Goal: Transaction & Acquisition: Purchase product/service

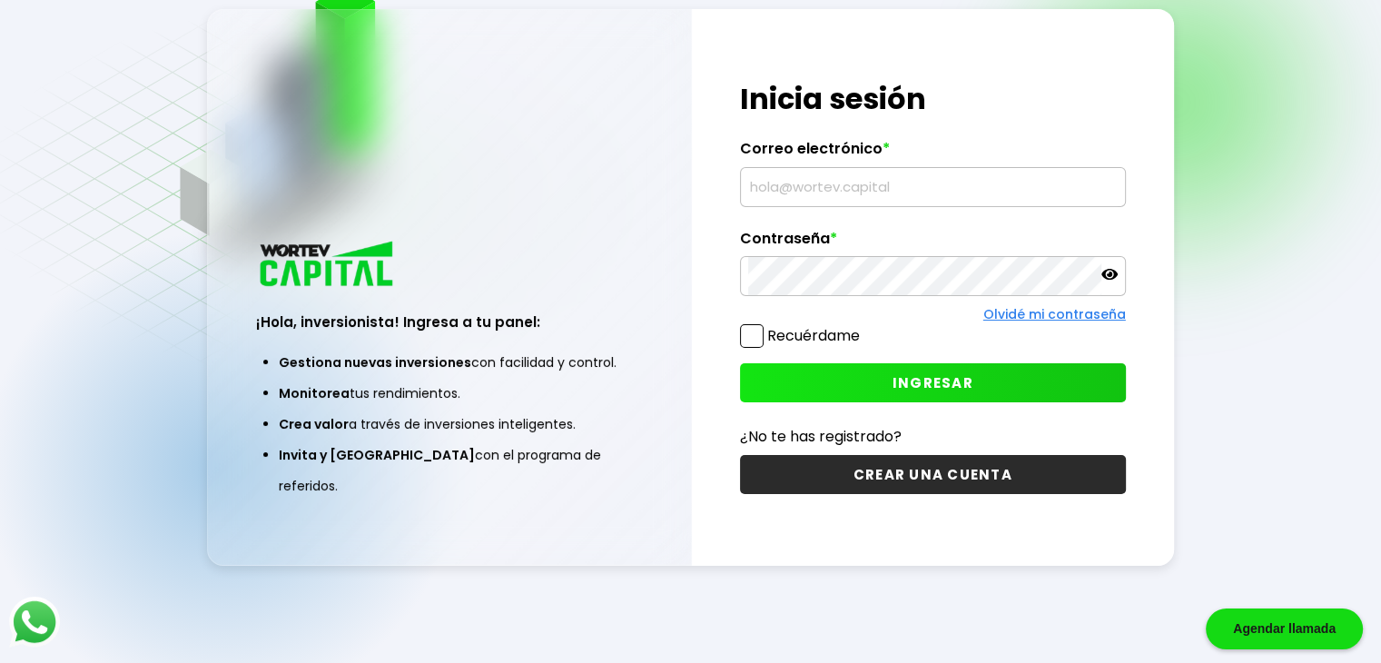
click at [846, 190] on input "text" at bounding box center [932, 187] width 369 height 38
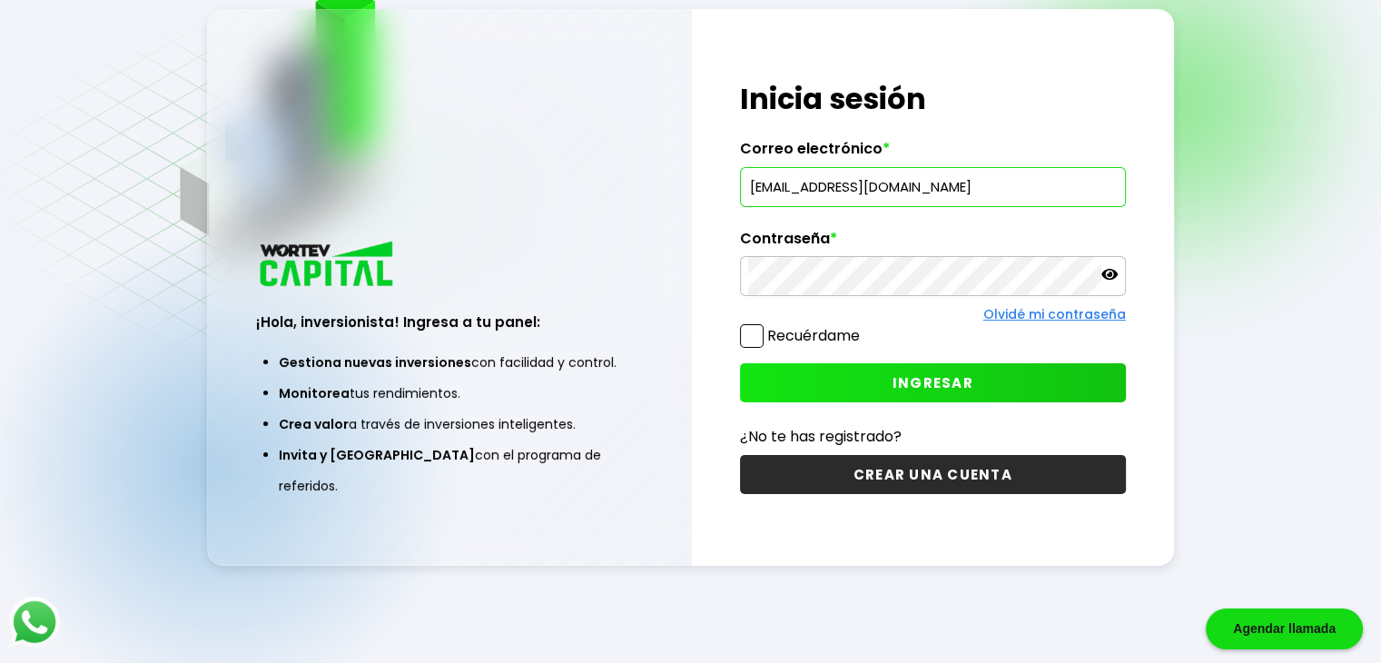
type input "[EMAIL_ADDRESS][DOMAIN_NAME]"
click at [901, 373] on span "INGRESAR" at bounding box center [932, 382] width 81 height 19
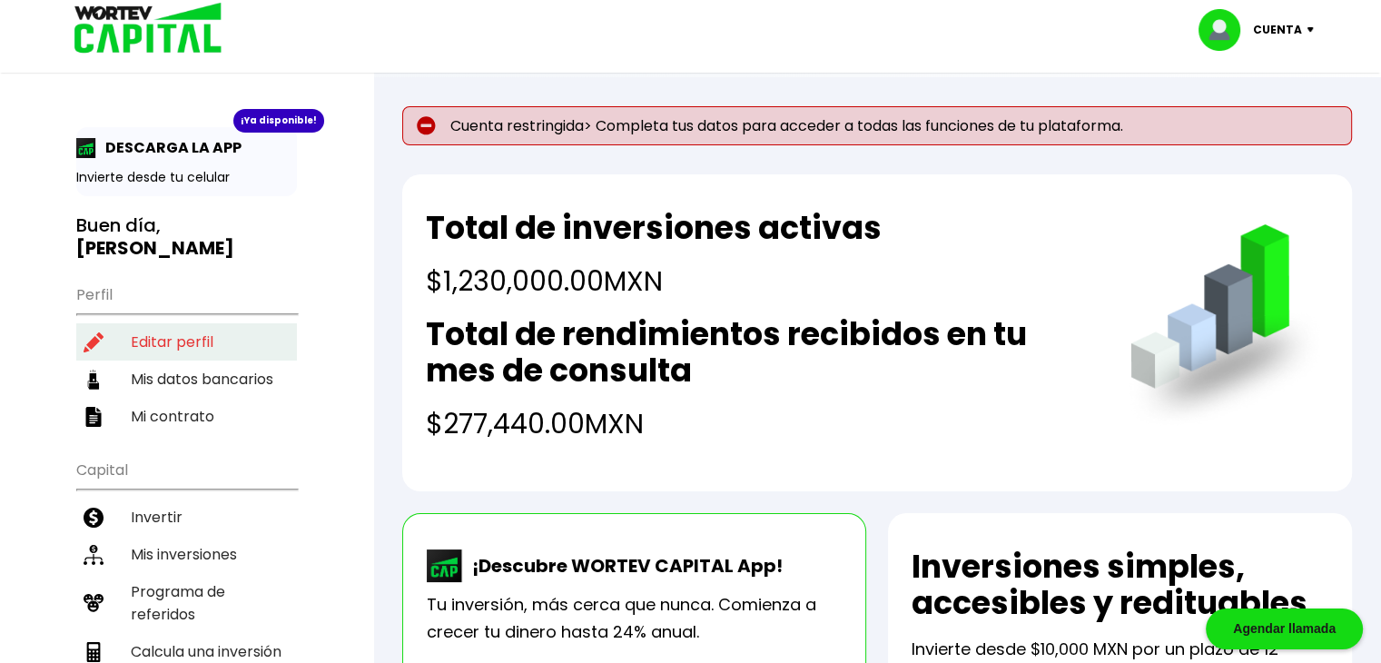
click at [173, 323] on li "Editar perfil" at bounding box center [186, 341] width 221 height 37
select select "Hombre"
select select "Bachillerato"
select select "MX"
select select "Scotiabank"
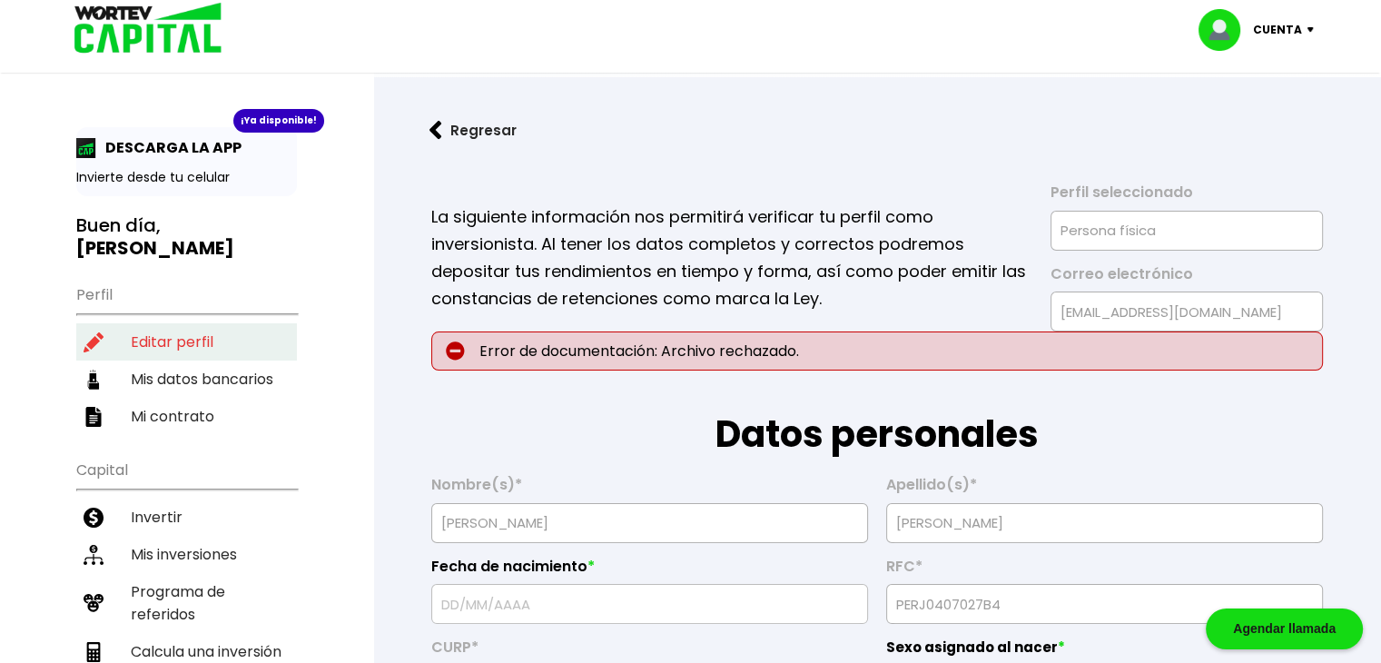
type input "[DATE]"
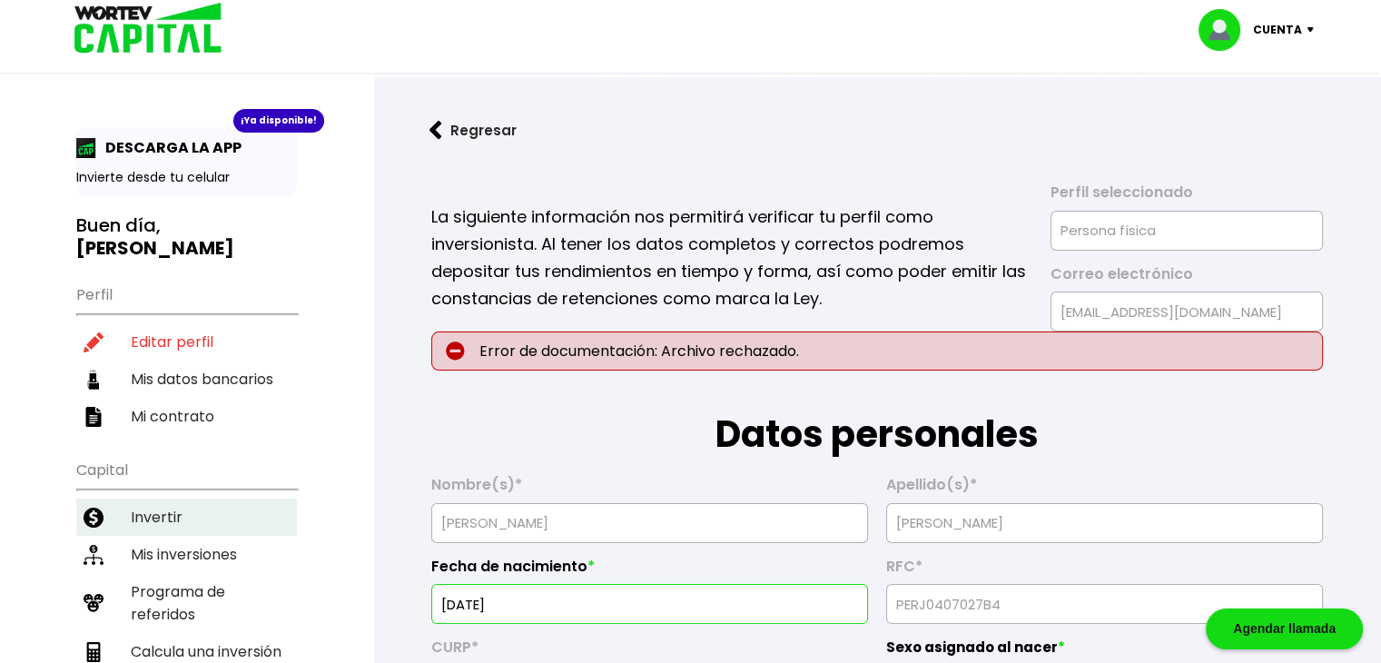
click at [142, 498] on li "Invertir" at bounding box center [186, 516] width 221 height 37
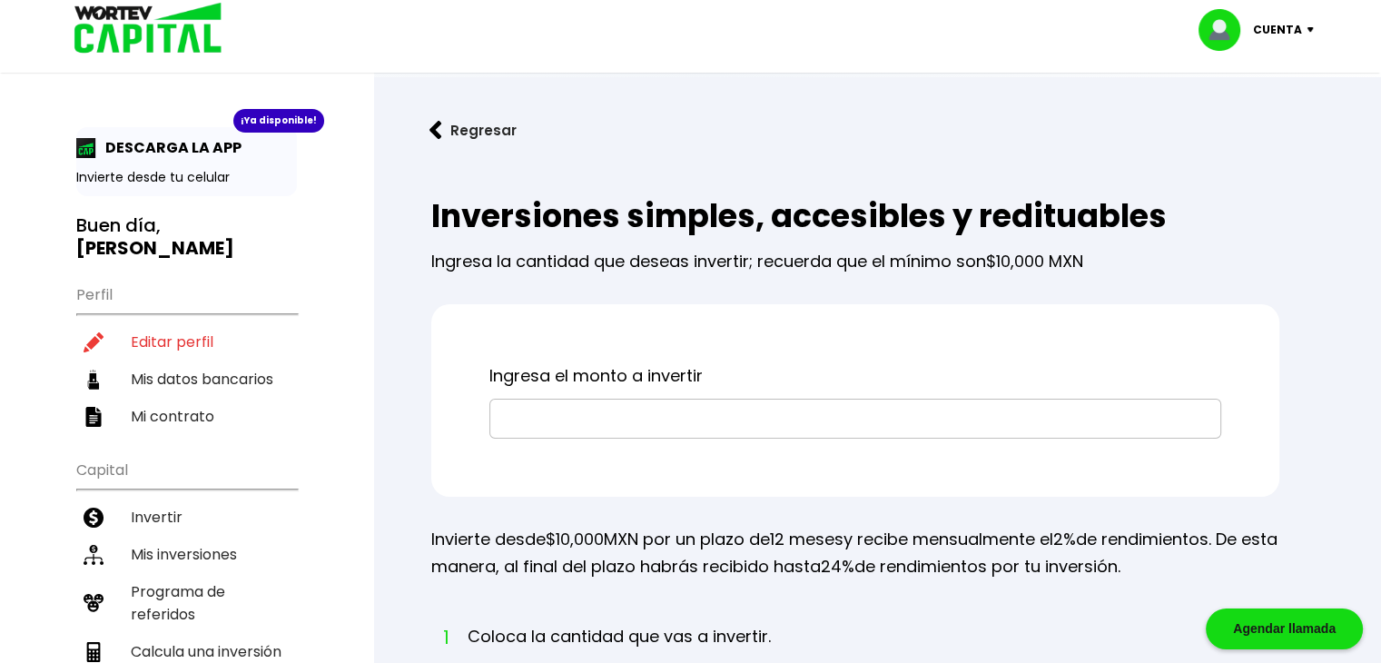
click at [527, 433] on input "text" at bounding box center [855, 418] width 715 height 38
type input "$50,000"
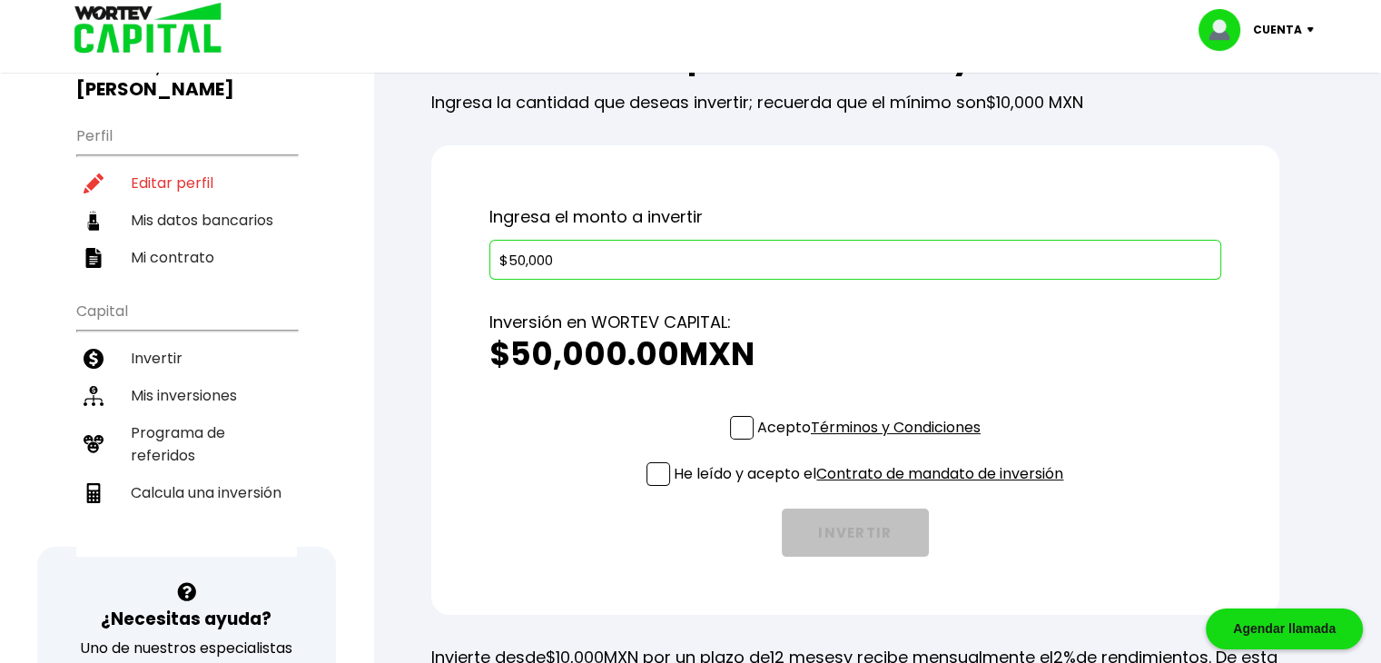
scroll to position [185, 0]
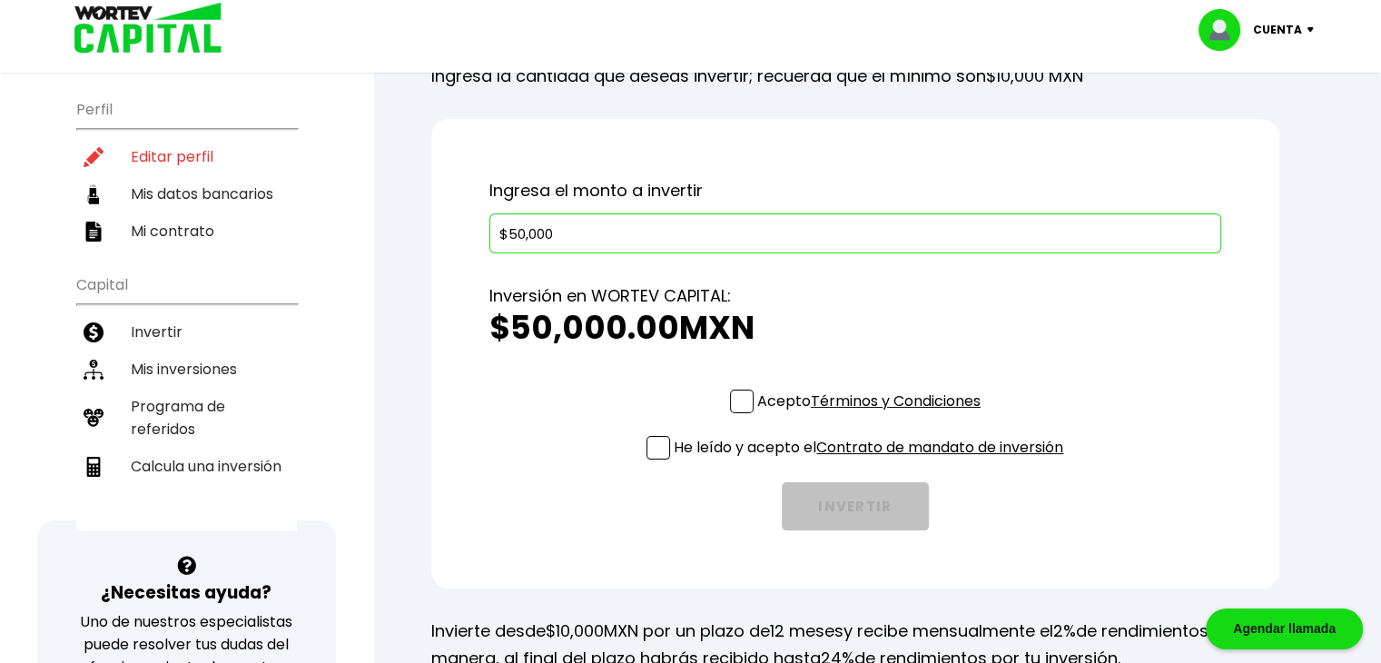
click at [657, 444] on span at bounding box center [658, 448] width 24 height 24
click at [872, 461] on input "He leído y acepto el Contrato de mandato de inversión" at bounding box center [872, 461] width 0 height 0
click at [742, 398] on span at bounding box center [742, 401] width 24 height 24
click at [872, 415] on input "Acepto Términos y Condiciones" at bounding box center [872, 415] width 0 height 0
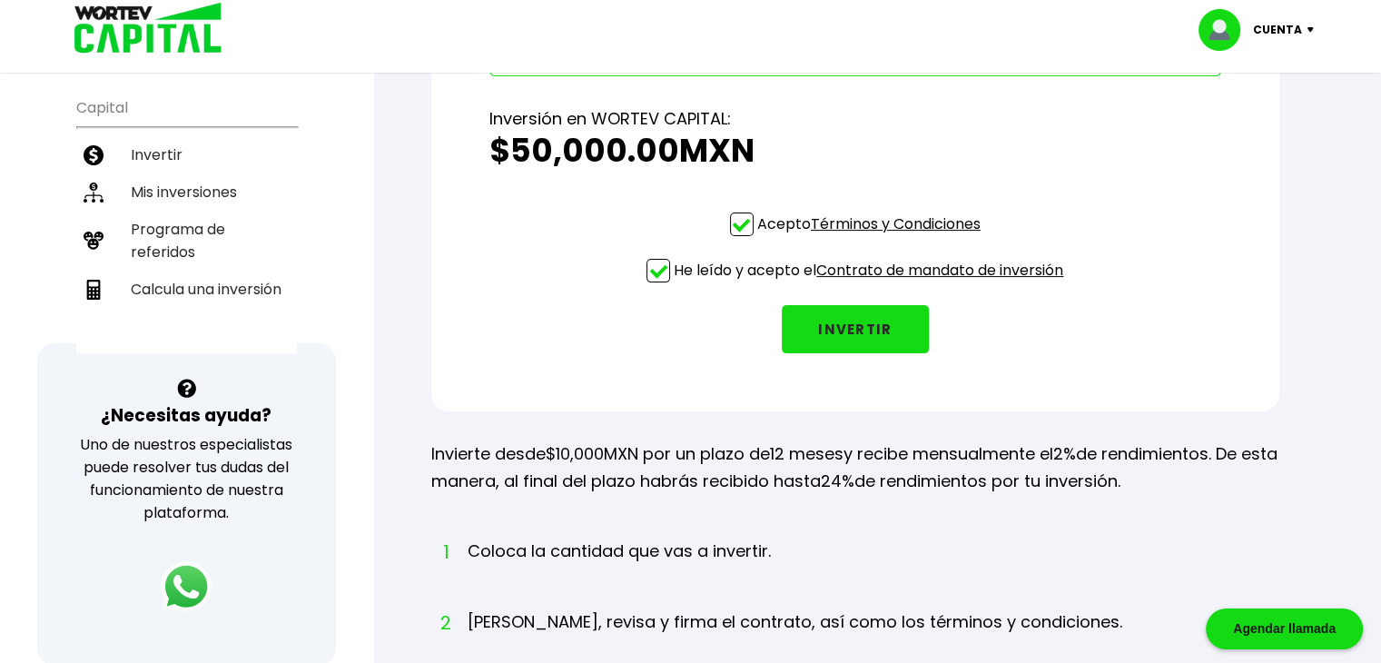
scroll to position [369, 0]
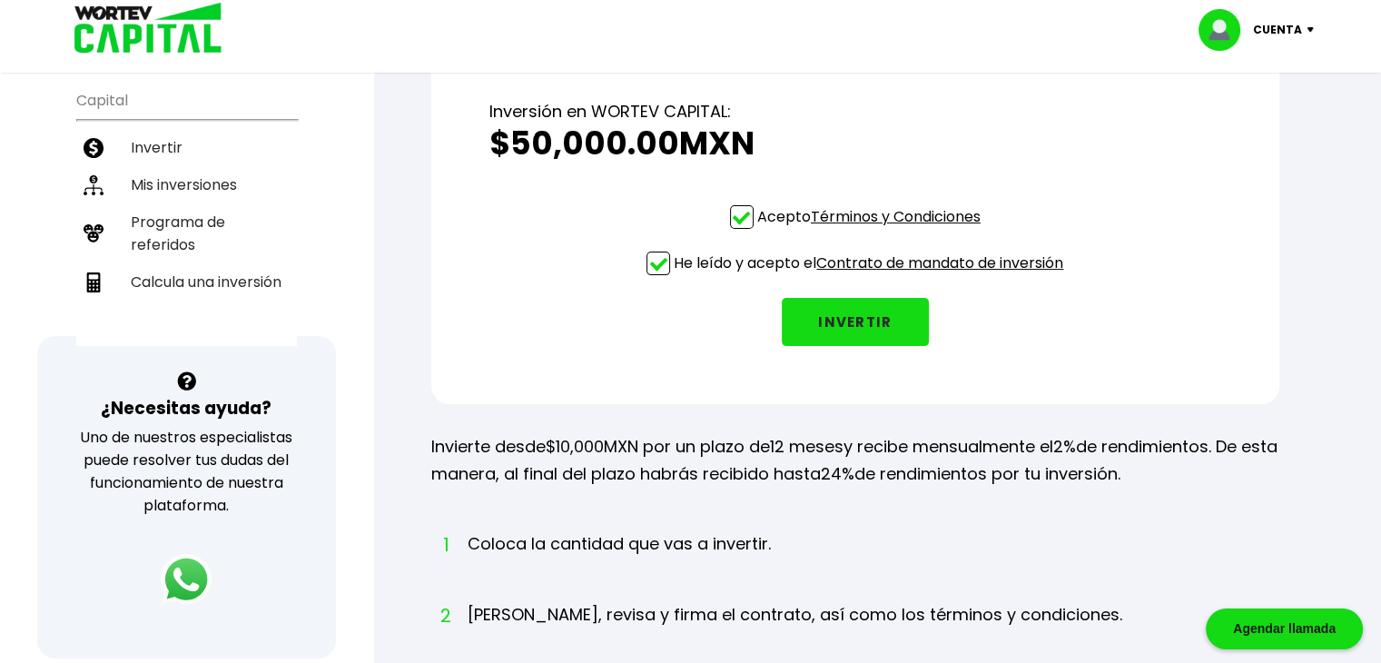
click at [910, 386] on div "Ingresa el monto a invertir $50,000 Inversión en WORTEV CAPITAL: $50,000.00 MXN…" at bounding box center [855, 169] width 848 height 469
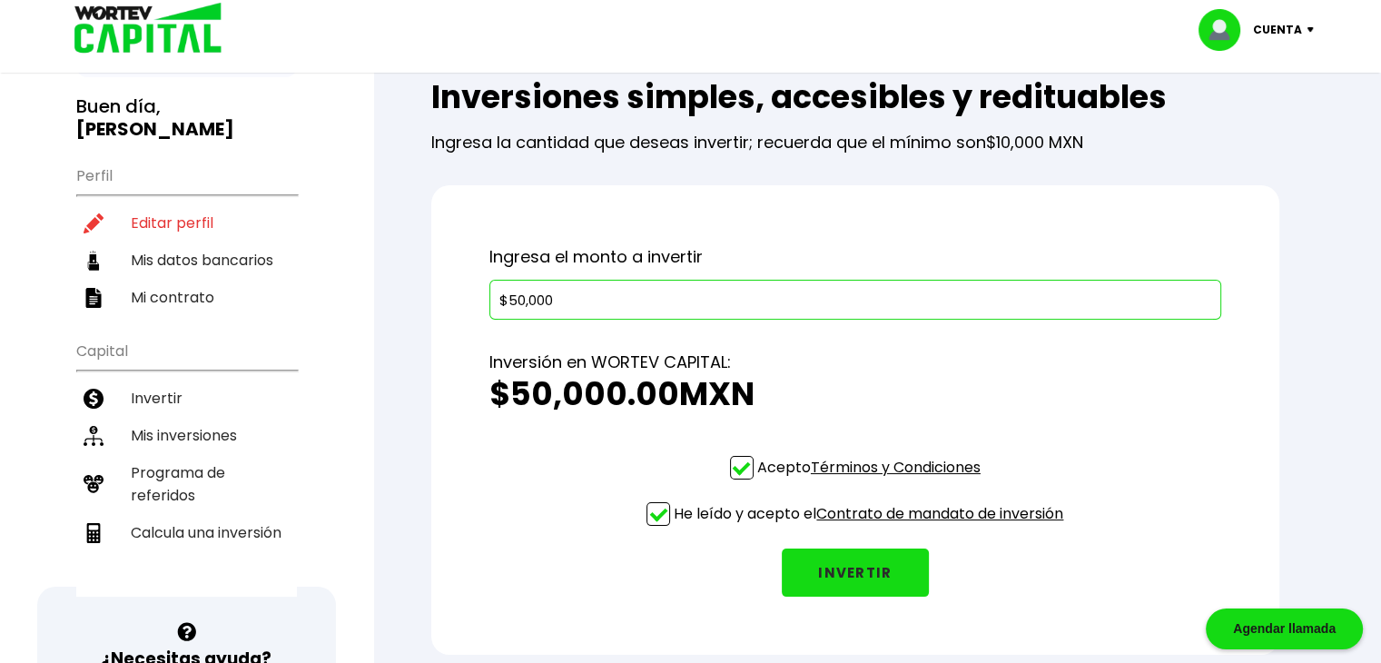
scroll to position [160, 0]
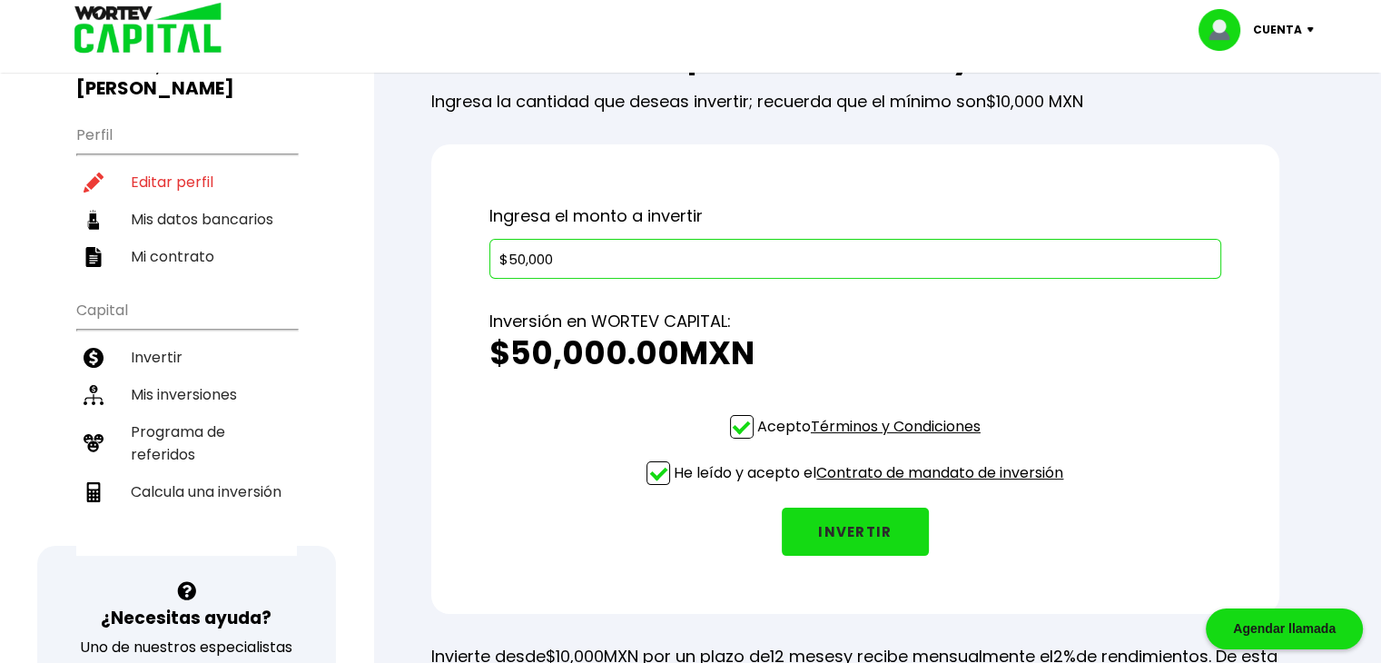
click at [862, 539] on button "INVERTIR" at bounding box center [855, 531] width 147 height 48
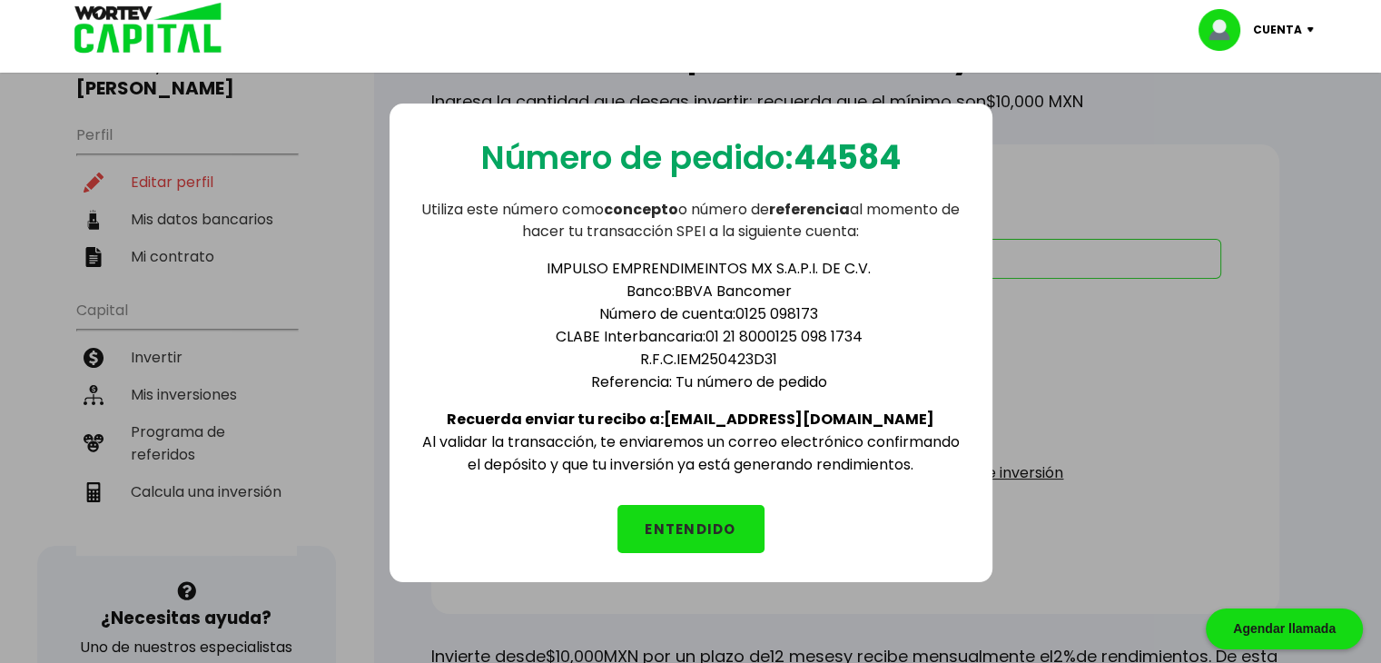
click at [675, 518] on button "ENTENDIDO" at bounding box center [690, 529] width 147 height 48
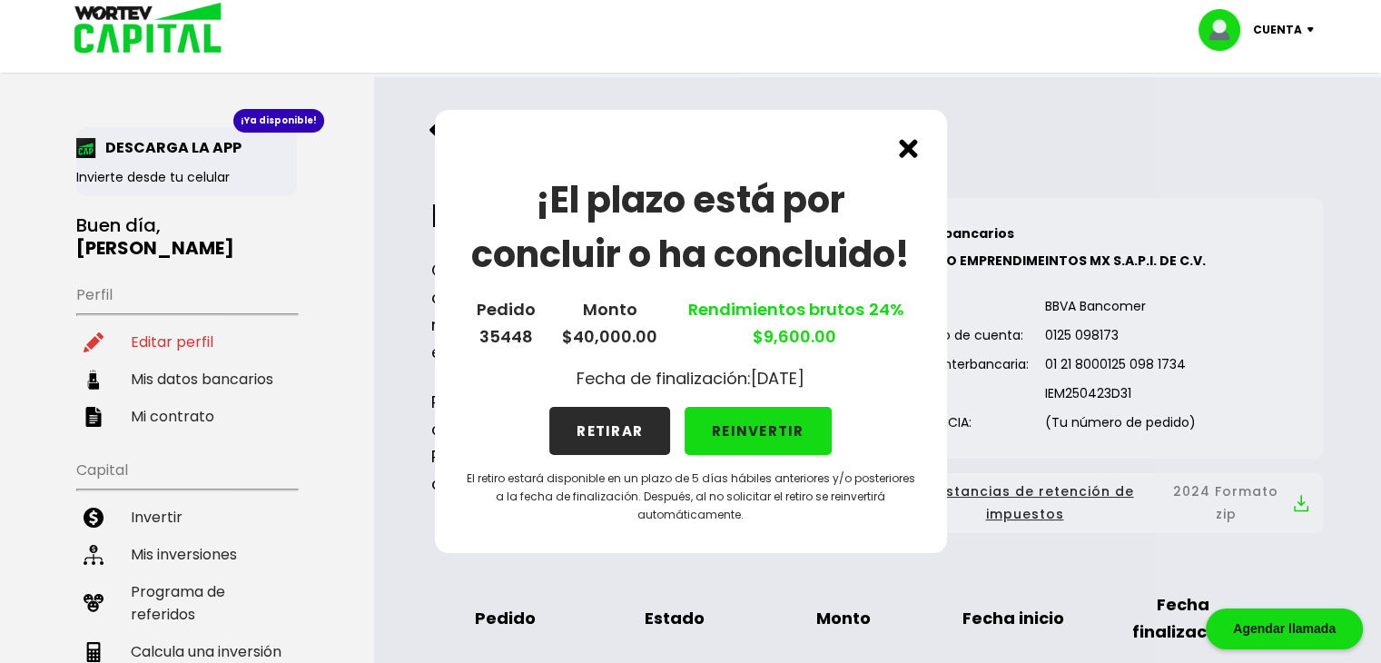
click at [729, 438] on button "REINVERTIR" at bounding box center [758, 431] width 147 height 48
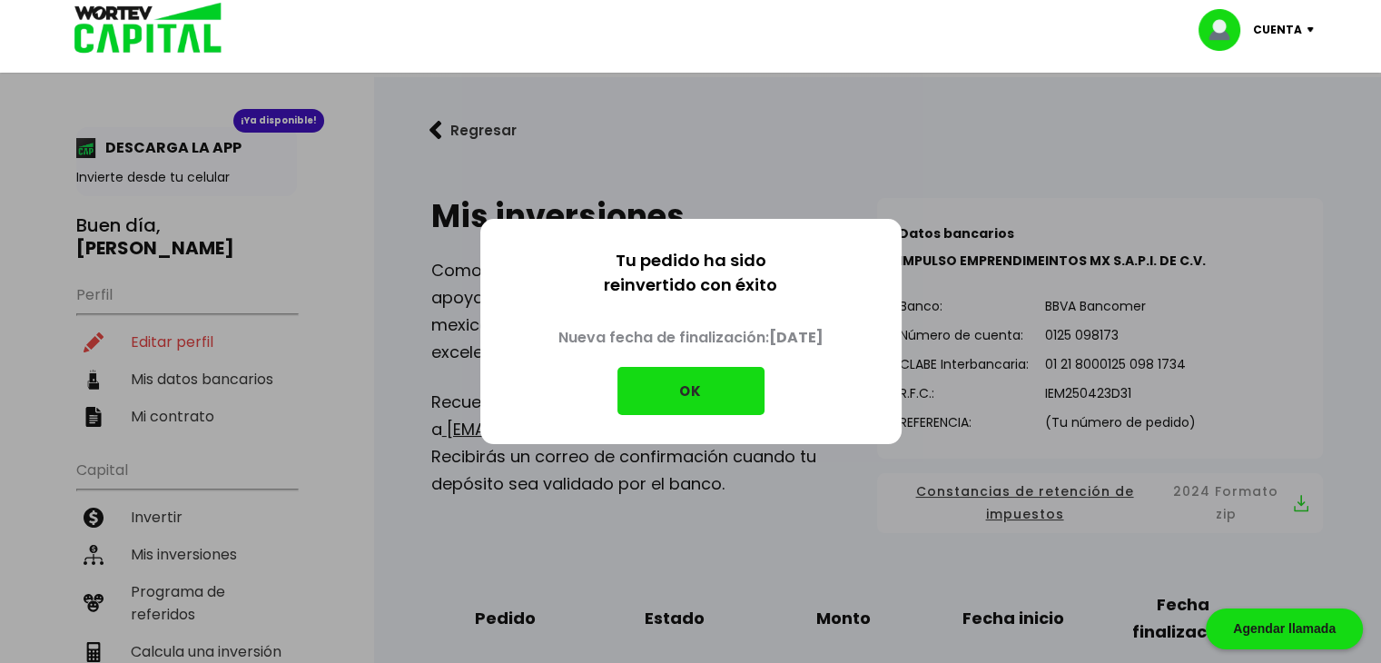
click at [711, 391] on button "OK" at bounding box center [690, 391] width 147 height 48
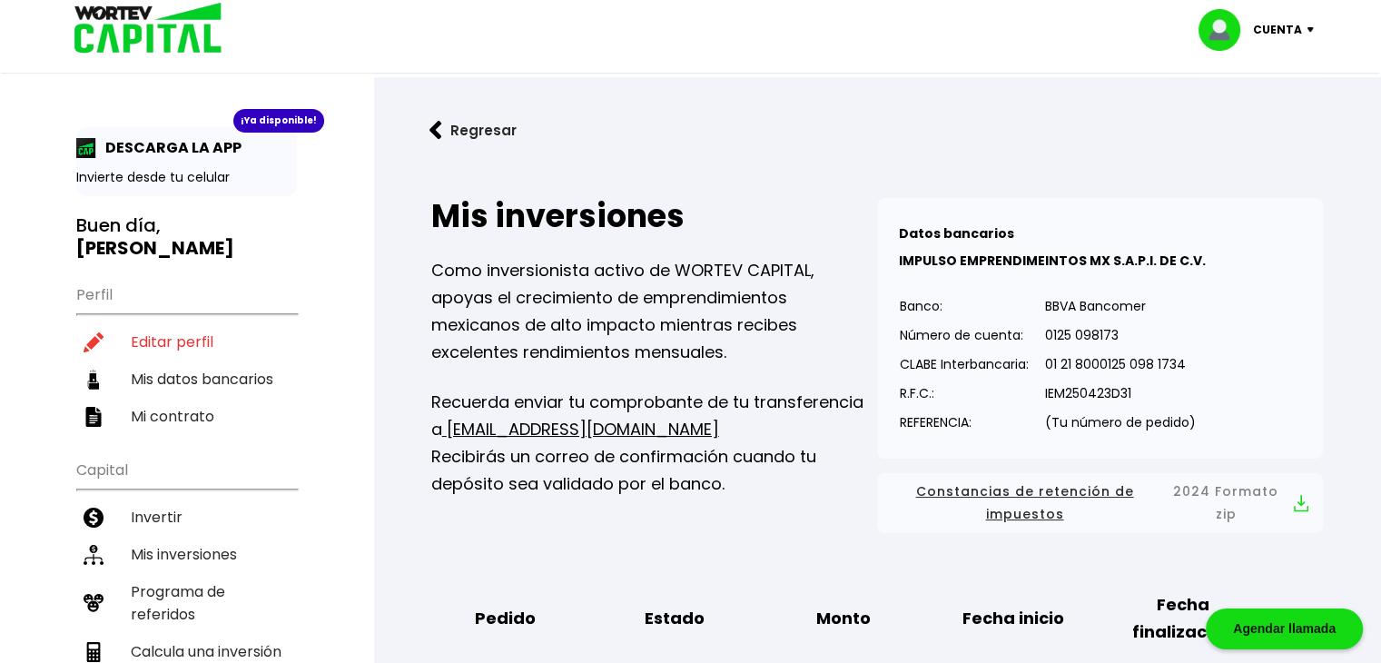
click at [433, 135] on img at bounding box center [435, 130] width 13 height 19
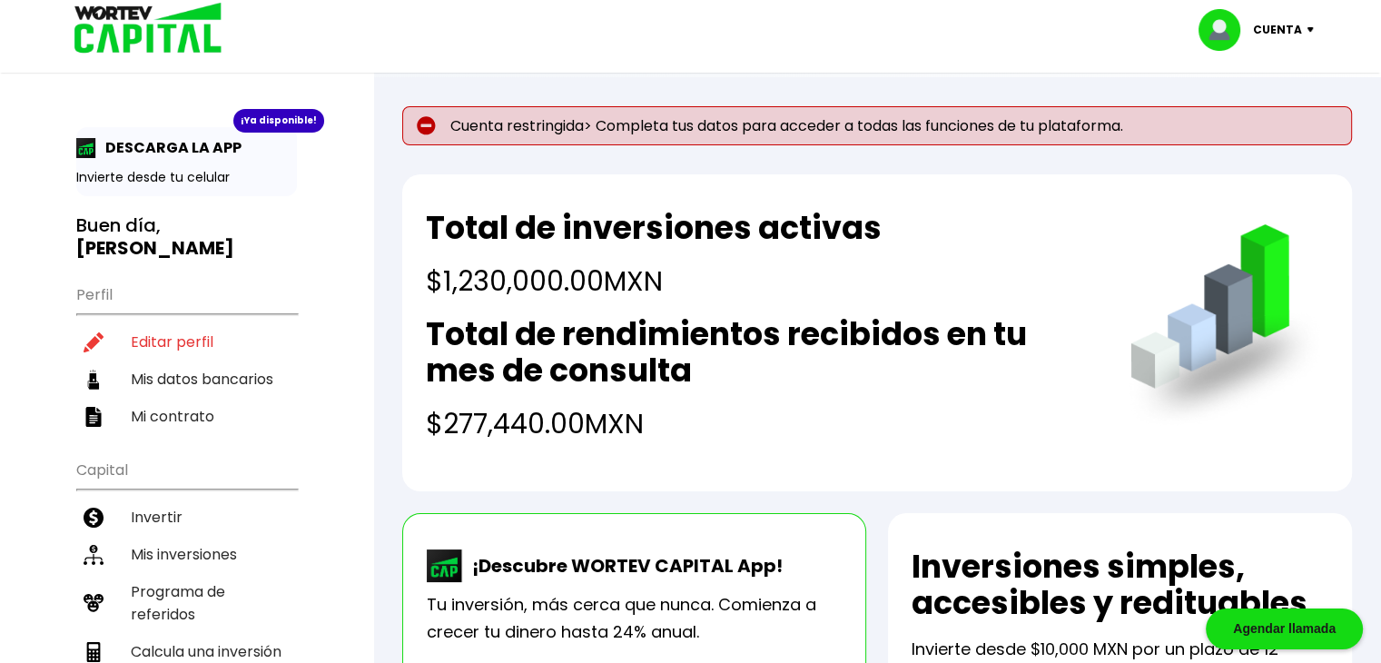
drag, startPoint x: 432, startPoint y: 287, endPoint x: 677, endPoint y: 273, distance: 245.5
click at [677, 273] on h4 "$1,230,000.00 MXN" at bounding box center [654, 281] width 456 height 41
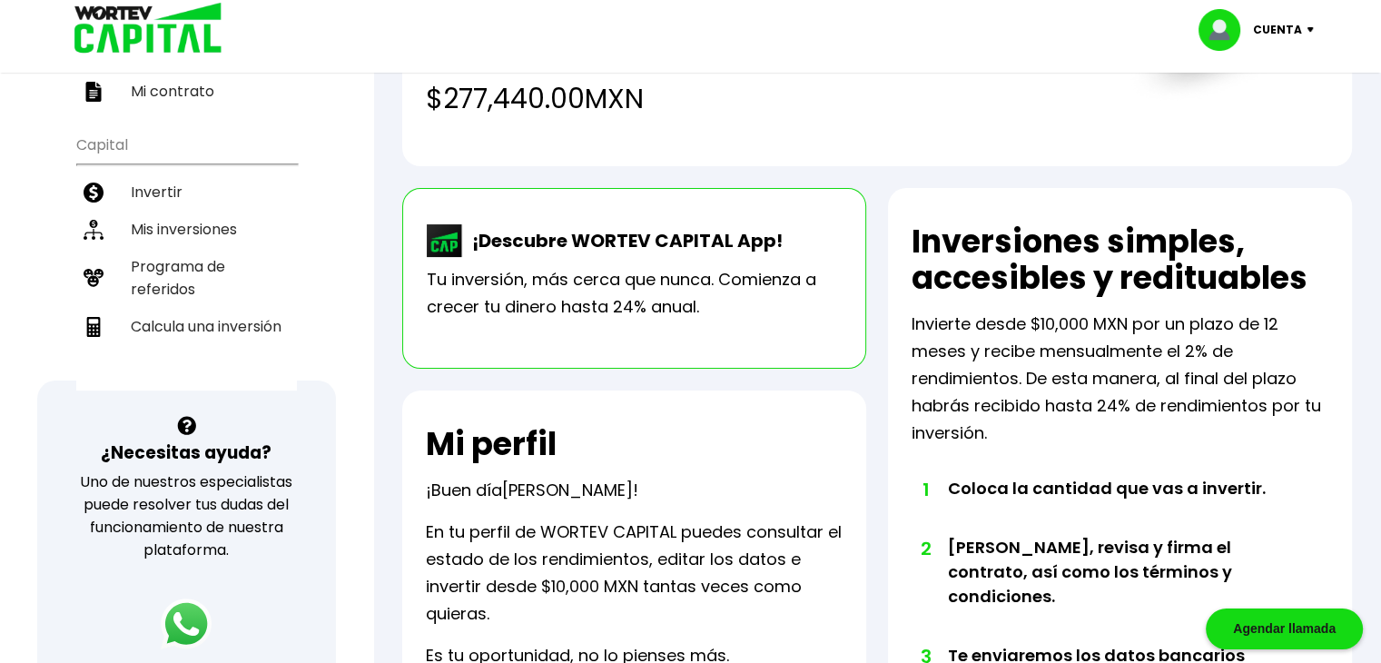
scroll to position [242, 0]
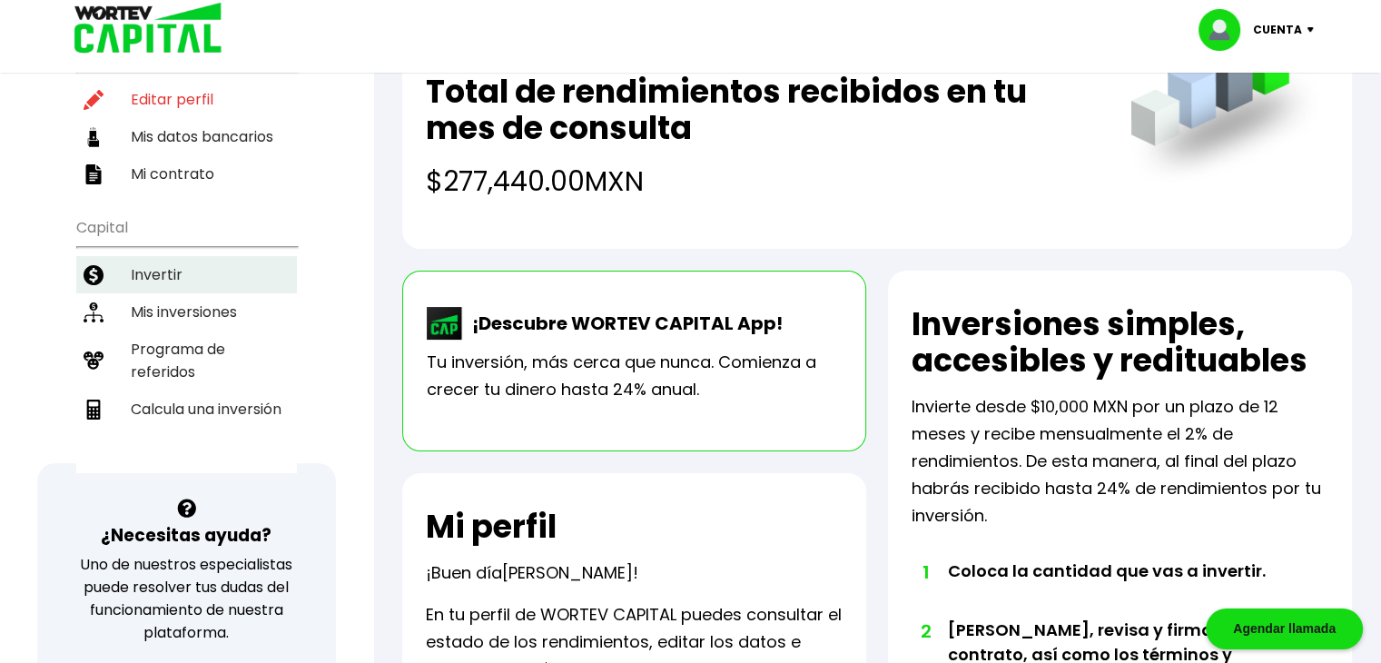
click at [169, 256] on li "Invertir" at bounding box center [186, 274] width 221 height 37
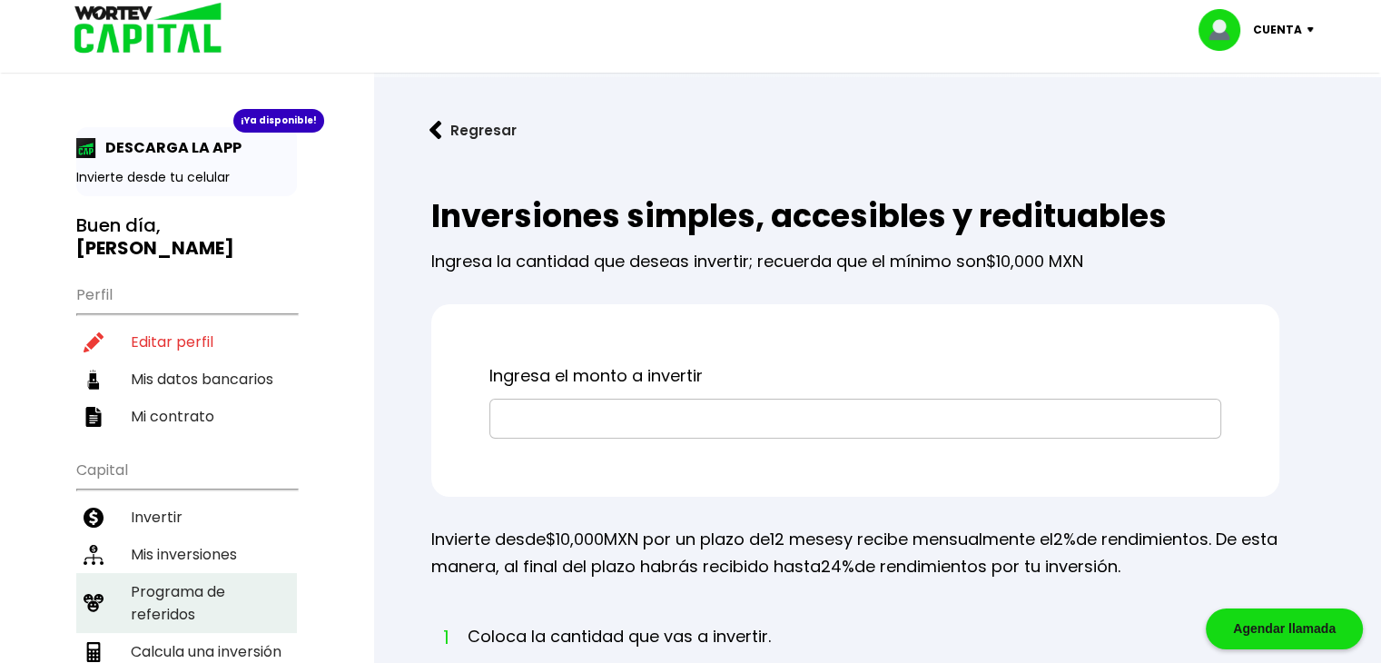
click at [175, 573] on li "Programa de referidos" at bounding box center [186, 603] width 221 height 60
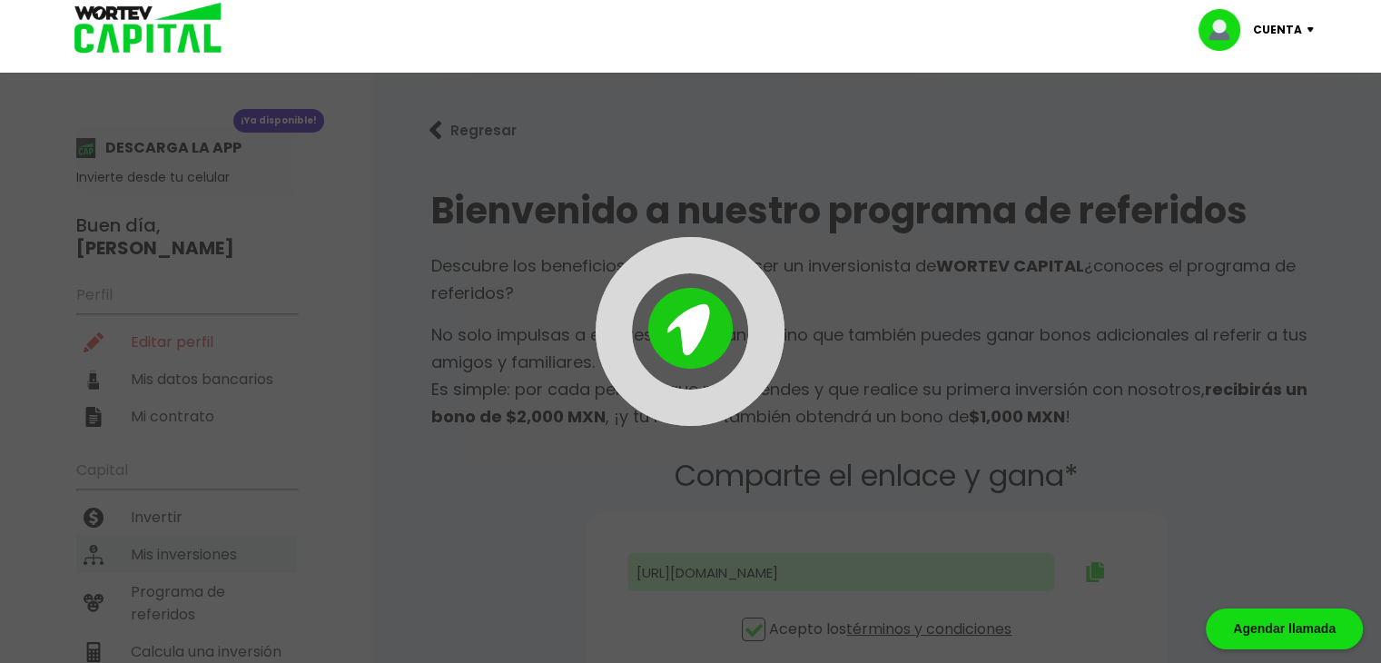
type input "[URL][DOMAIN_NAME]"
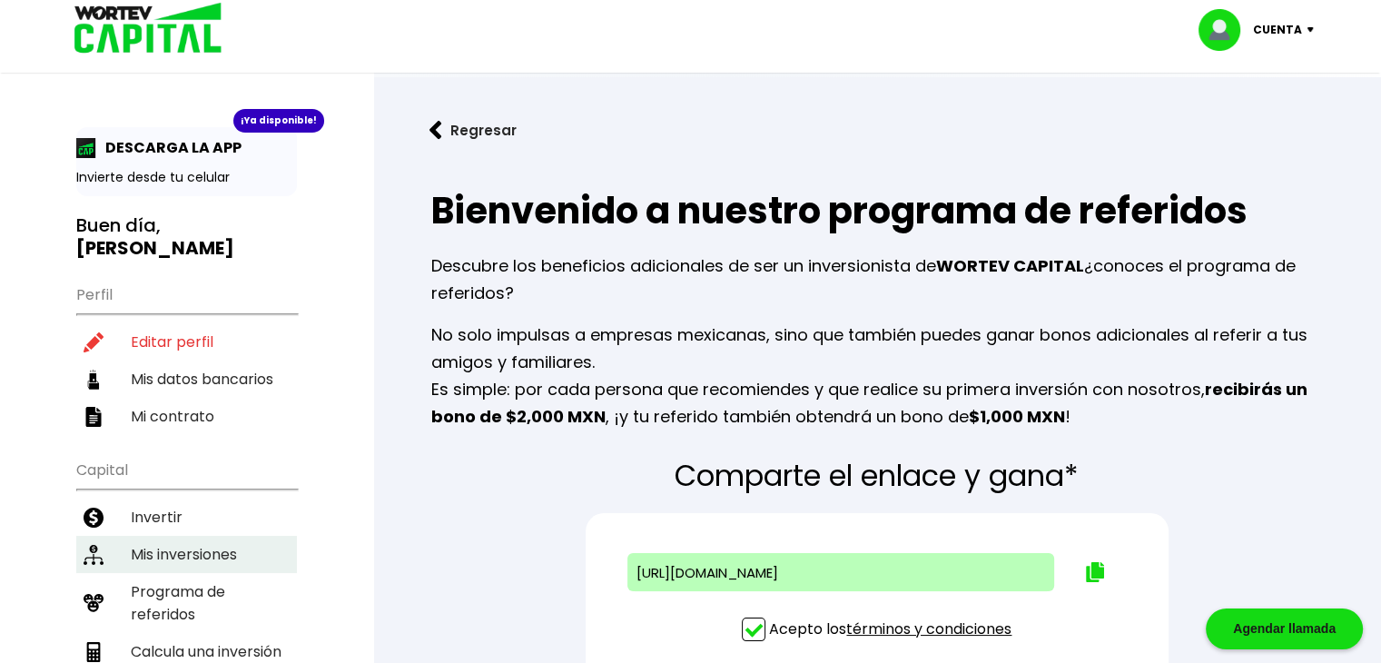
click at [189, 536] on li "Mis inversiones" at bounding box center [186, 554] width 221 height 37
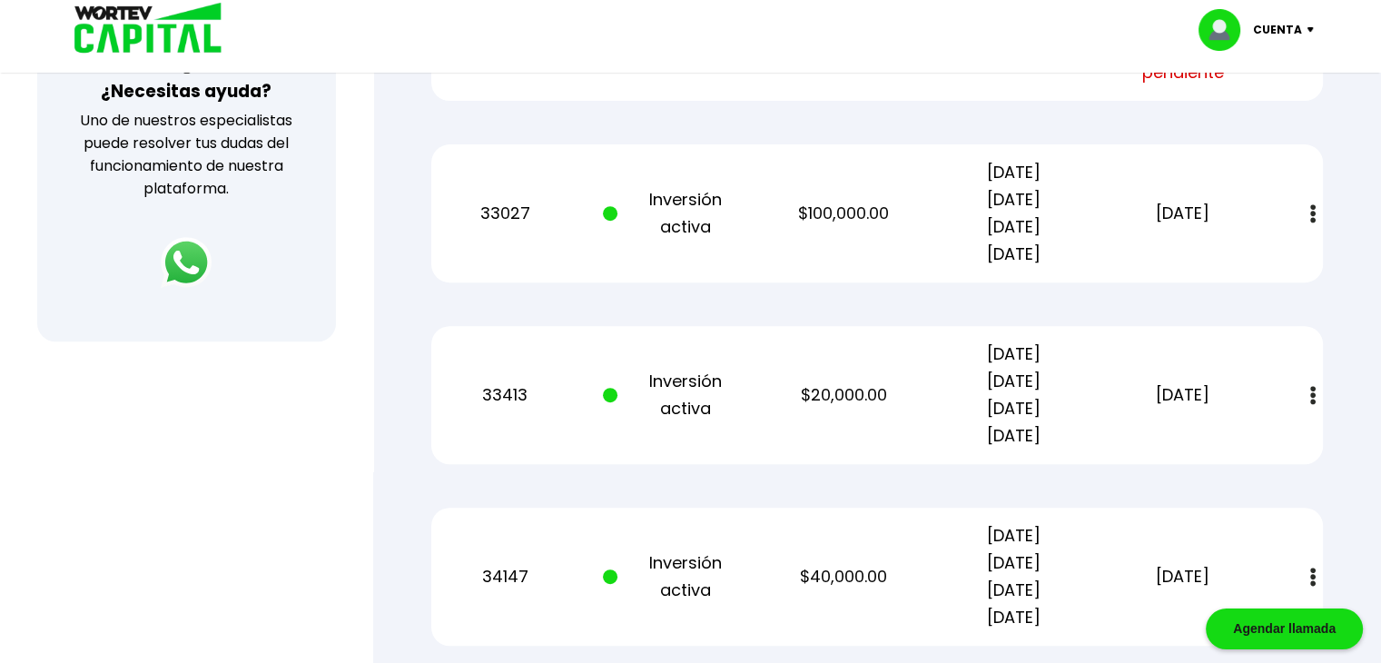
scroll to position [688, 0]
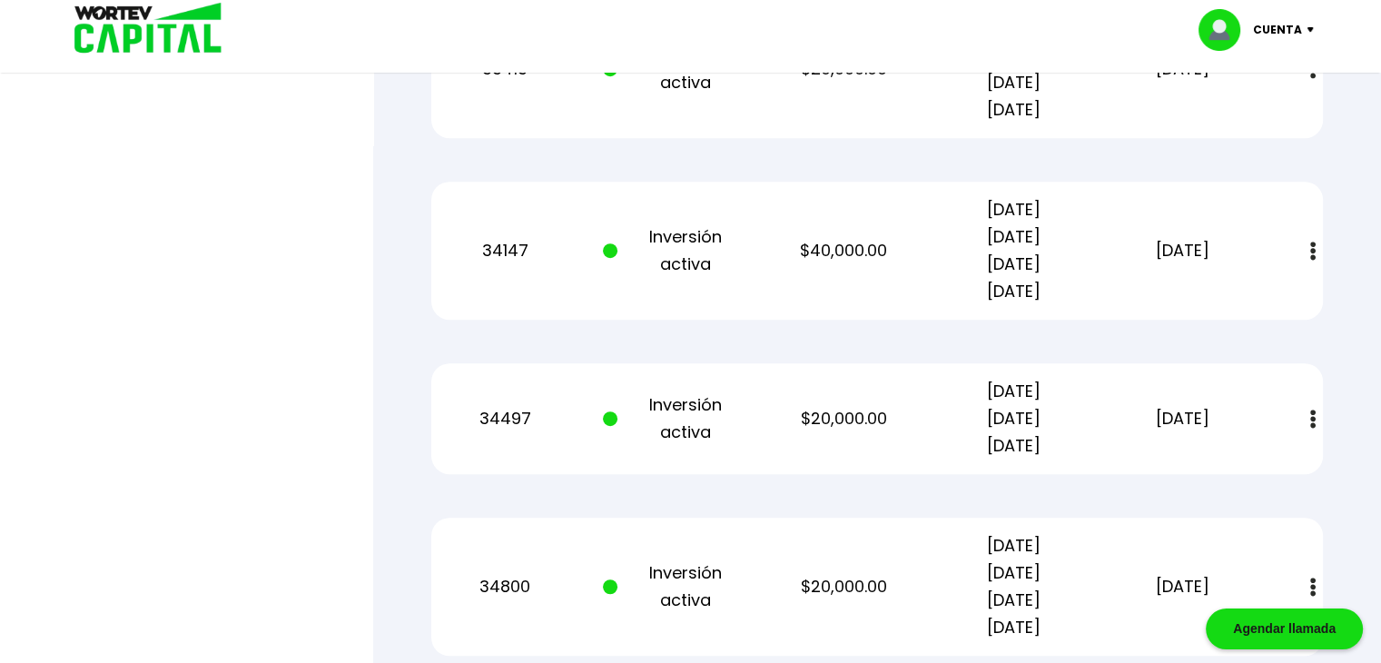
click at [744, 543] on div "34800 Inversión activa $20,000.00 [DATE] [DATE] [DATE] [DATE] [DATE] Estado de …" at bounding box center [877, 586] width 892 height 138
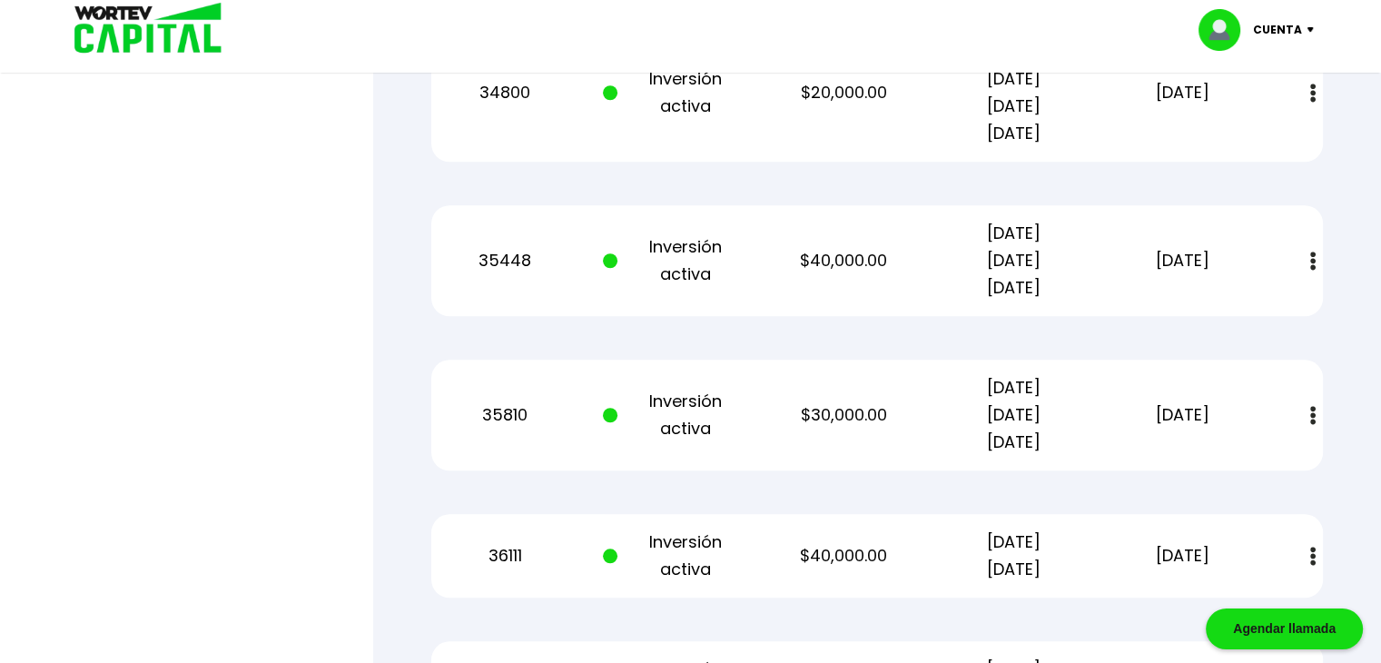
scroll to position [1594, 0]
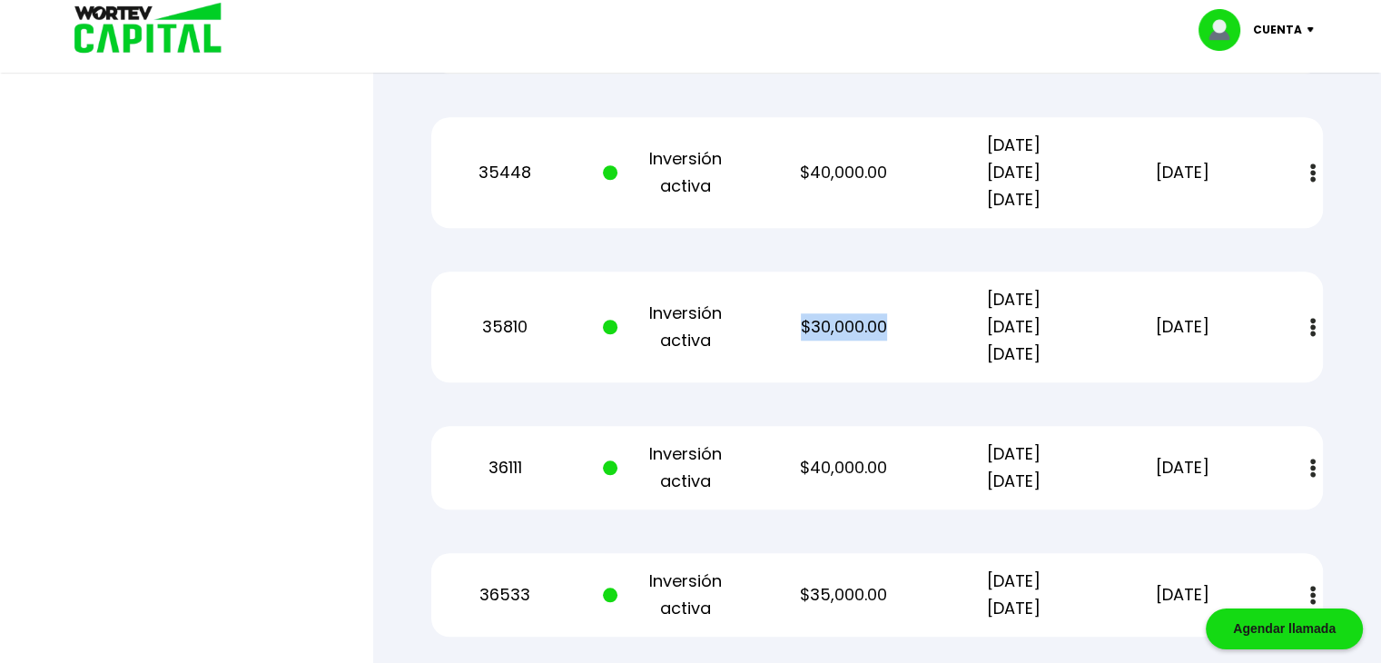
drag, startPoint x: 902, startPoint y: 327, endPoint x: 803, endPoint y: 335, distance: 100.2
click at [803, 335] on p "$30,000.00" at bounding box center [844, 326] width 143 height 27
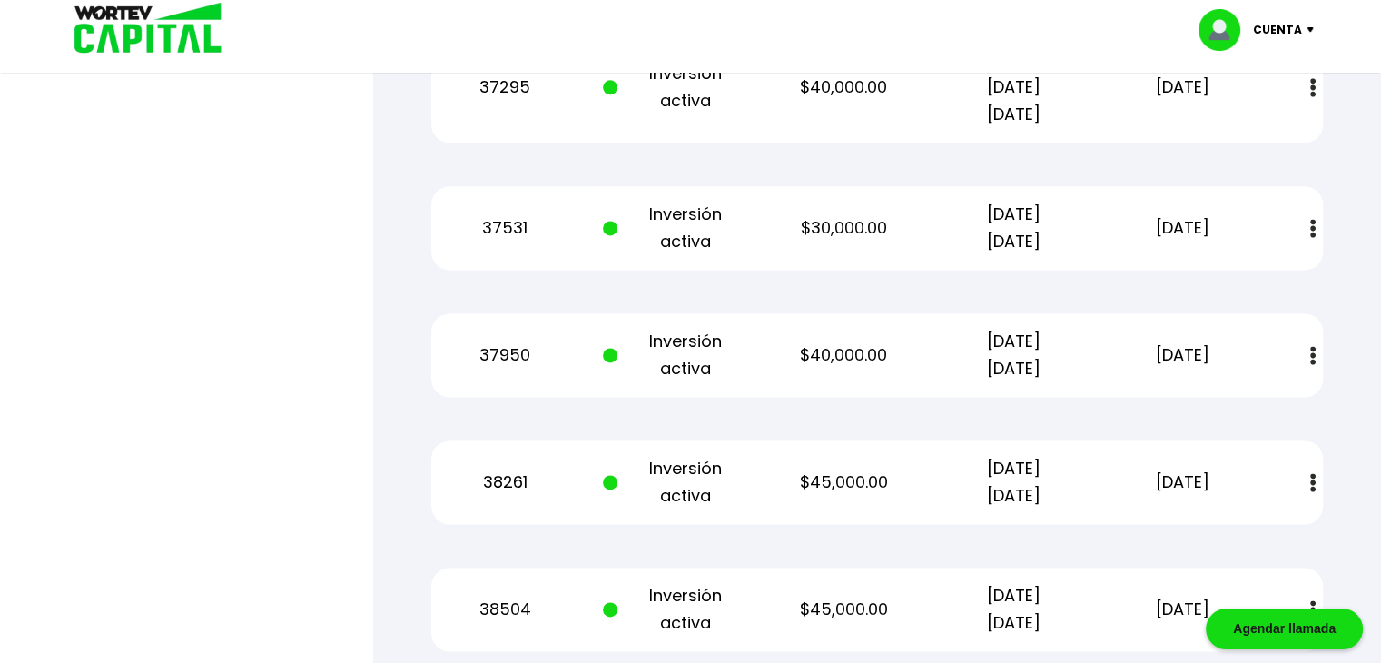
scroll to position [2396, 0]
drag, startPoint x: 765, startPoint y: 488, endPoint x: 661, endPoint y: 374, distance: 154.9
click at [661, 374] on p "Inversión activa" at bounding box center [674, 356] width 143 height 54
drag, startPoint x: 893, startPoint y: 233, endPoint x: 755, endPoint y: 217, distance: 139.0
click at [755, 217] on div "37531 Inversión activa $30,000.00 [DATE] [DATE] [DATE] Estado de cuenta" at bounding box center [877, 229] width 892 height 84
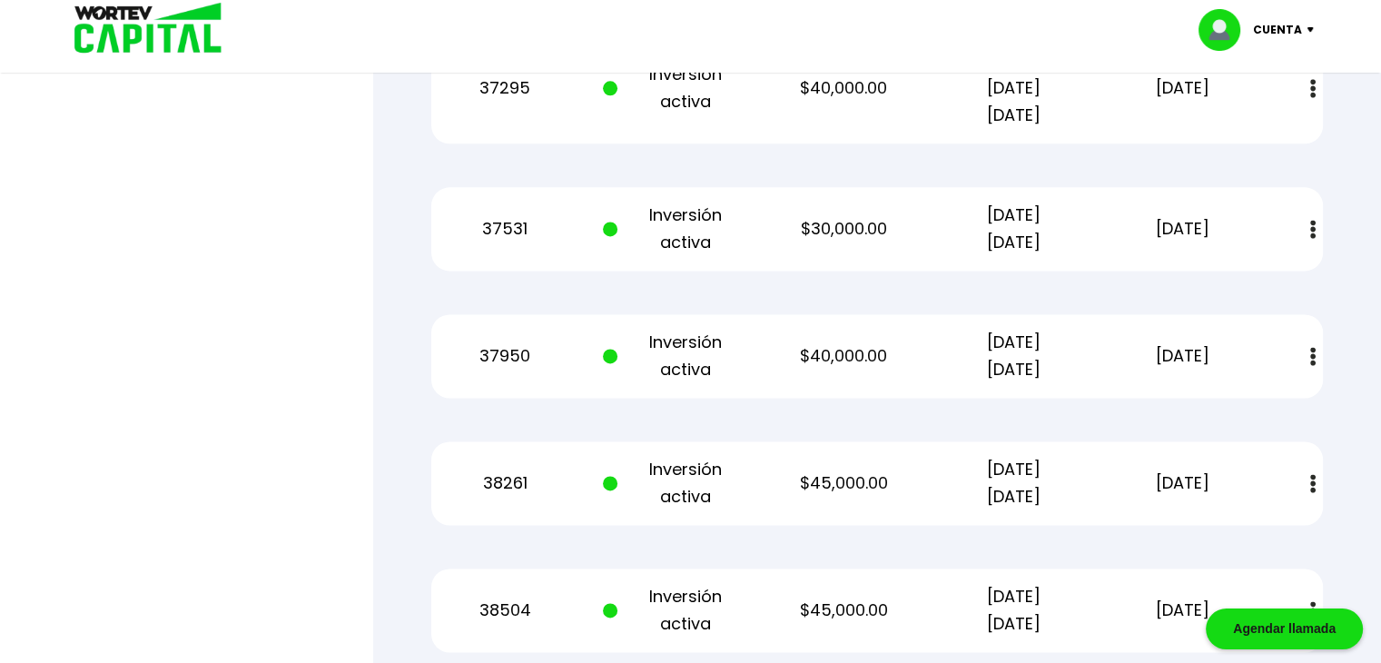
click at [775, 304] on div "Mis inversiones Como inversionista activo de WORTEV CAPITAL, apoyas el crecimie…" at bounding box center [877, 122] width 950 height 4699
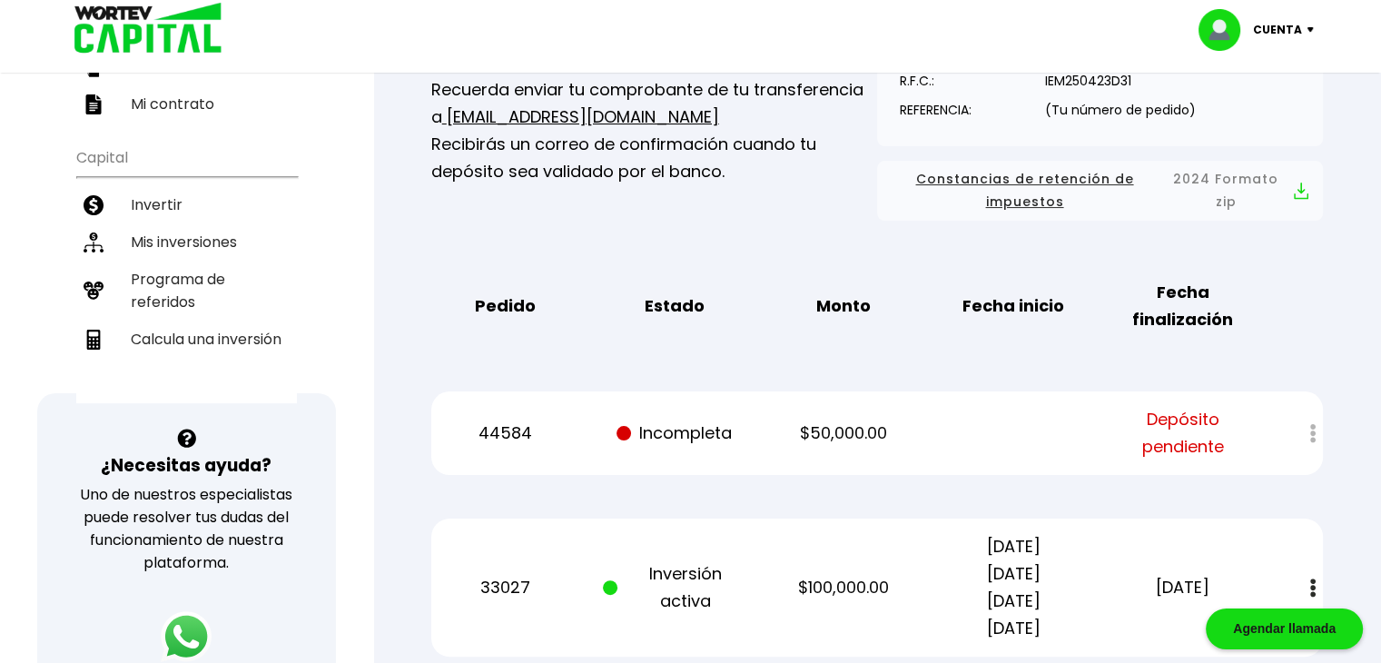
scroll to position [0, 0]
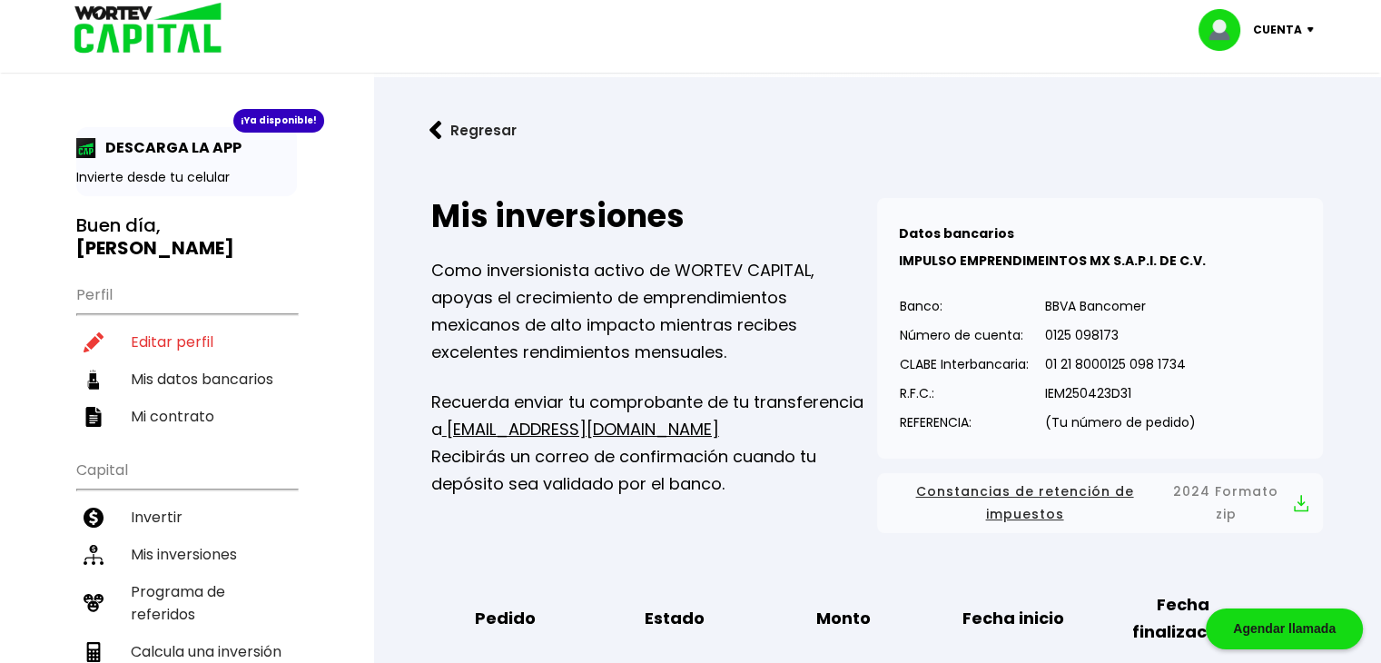
click at [492, 134] on button "Regresar" at bounding box center [473, 130] width 142 height 48
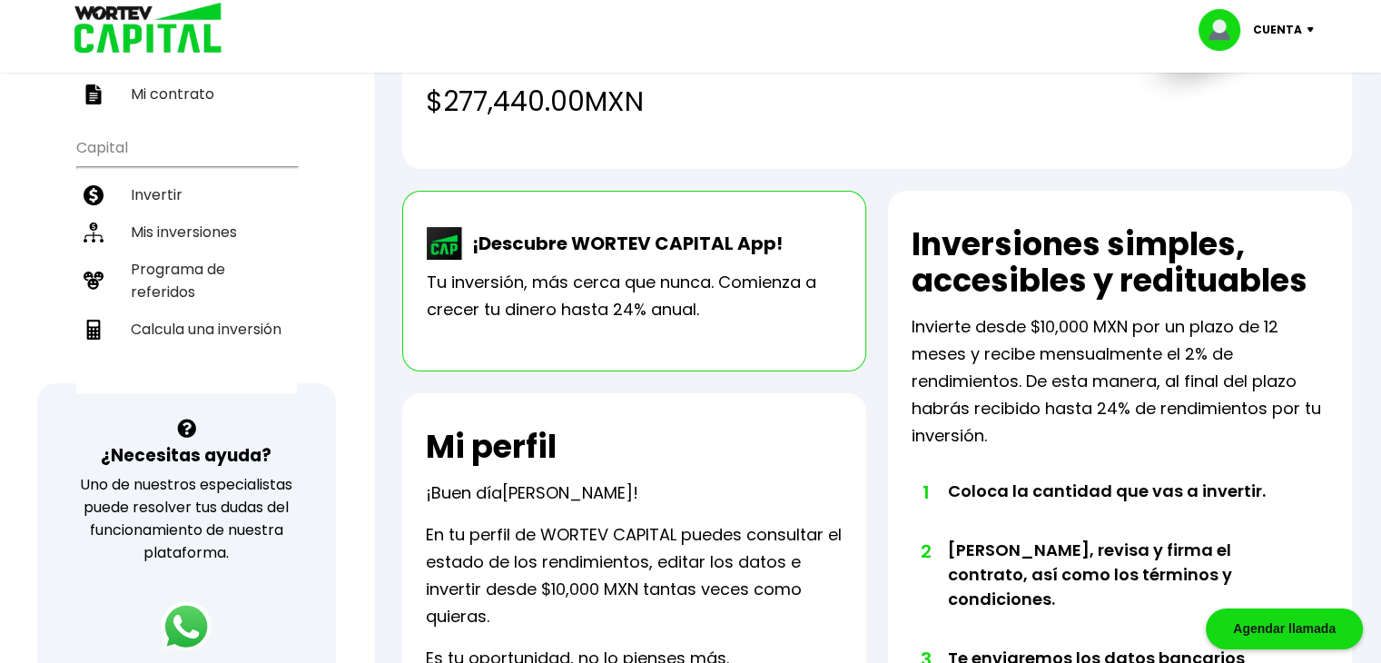
click at [517, 255] on p "¡Descubre WORTEV CAPITAL App!" at bounding box center [623, 243] width 320 height 27
